Goal: Navigation & Orientation: Find specific page/section

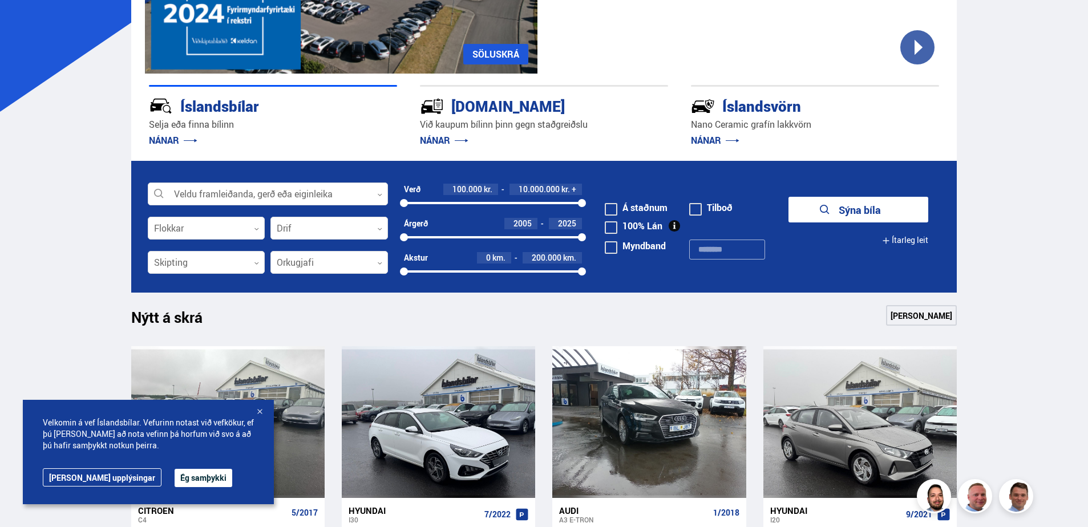
scroll to position [228, 0]
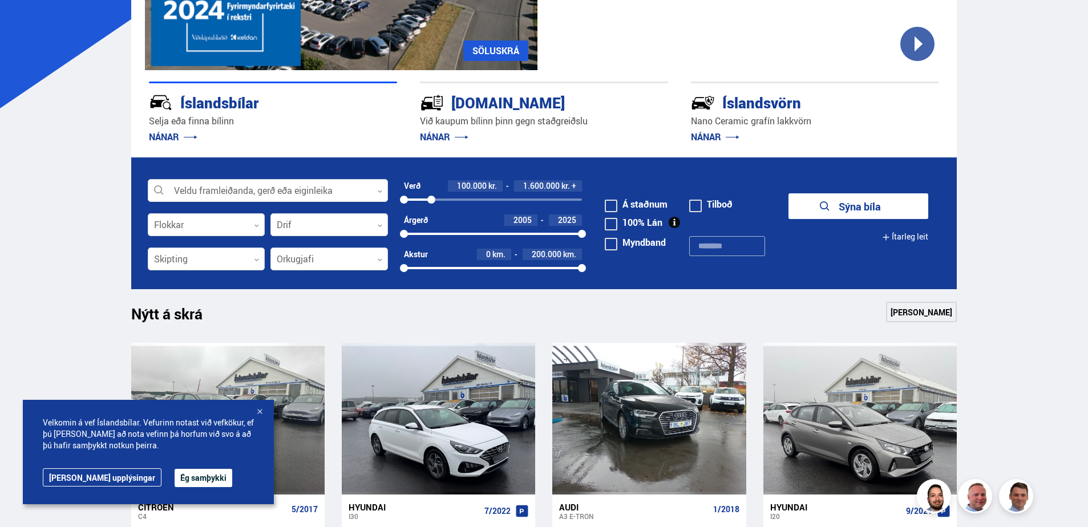
drag, startPoint x: 581, startPoint y: 199, endPoint x: 431, endPoint y: 199, distance: 150.0
click at [431, 199] on div at bounding box center [431, 200] width 8 height 8
click at [825, 205] on button "Sýna 52 bíla" at bounding box center [858, 206] width 140 height 26
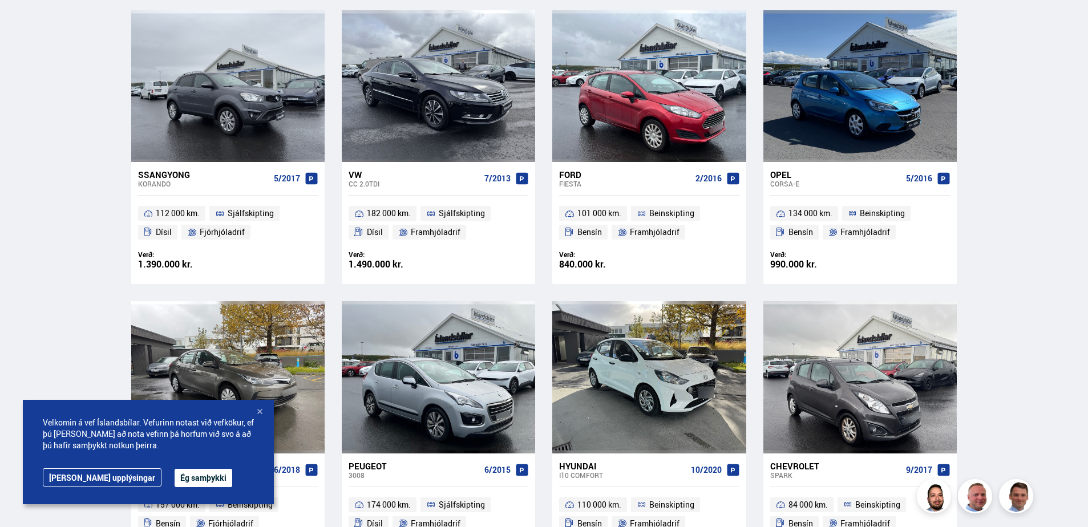
scroll to position [1597, 0]
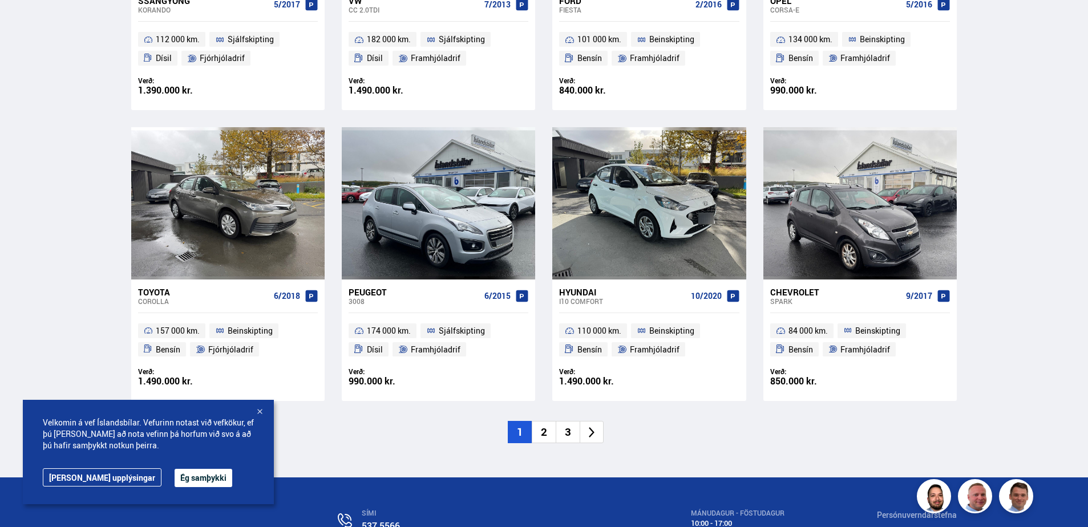
click at [546, 437] on li "2" at bounding box center [543, 432] width 24 height 22
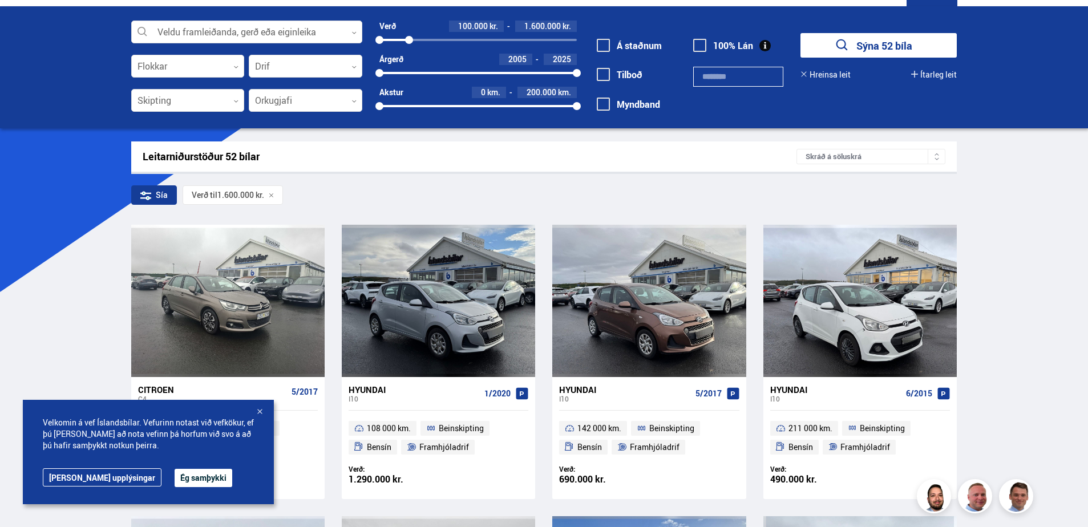
scroll to position [0, 0]
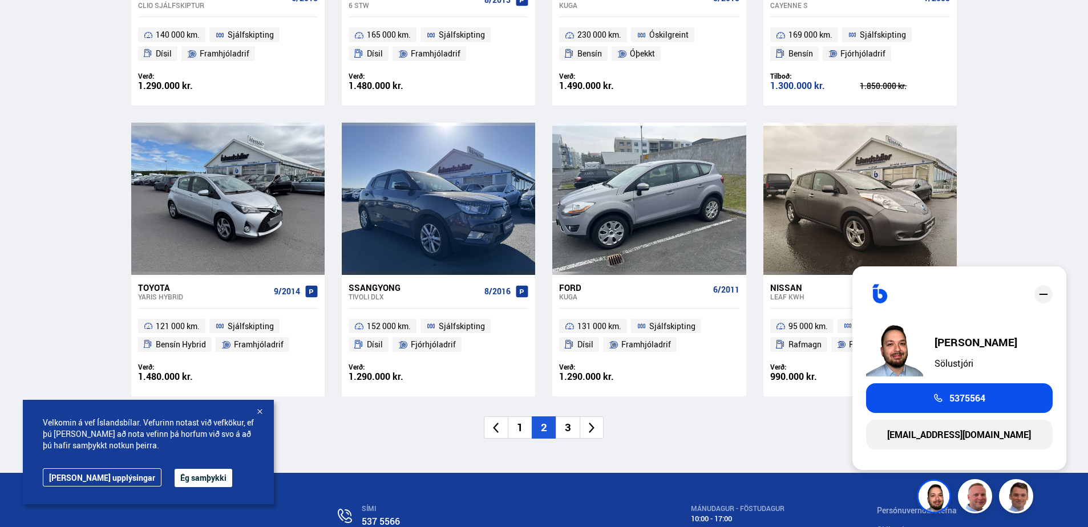
scroll to position [1654, 0]
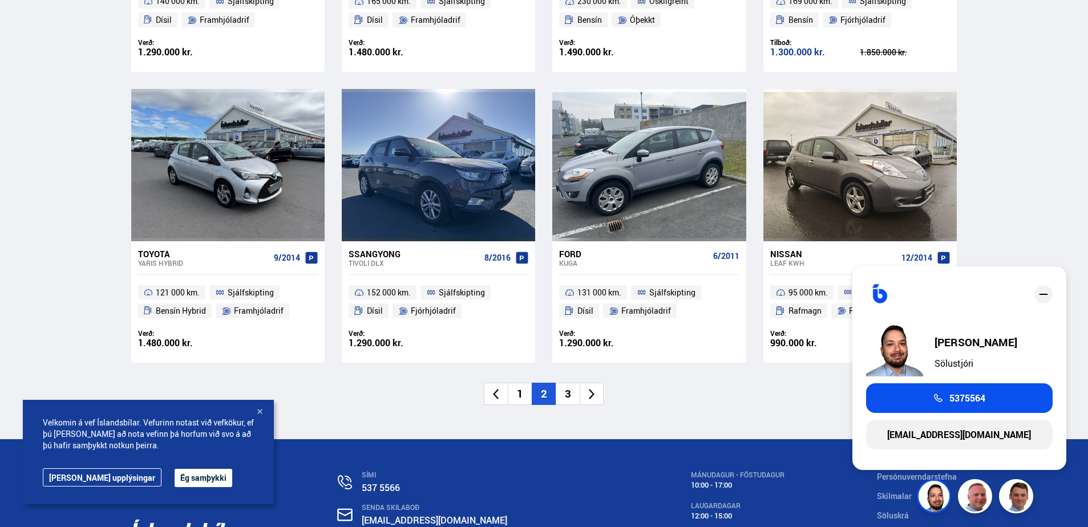
click at [564, 383] on li "3" at bounding box center [567, 394] width 24 height 22
